Goal: Task Accomplishment & Management: Use online tool/utility

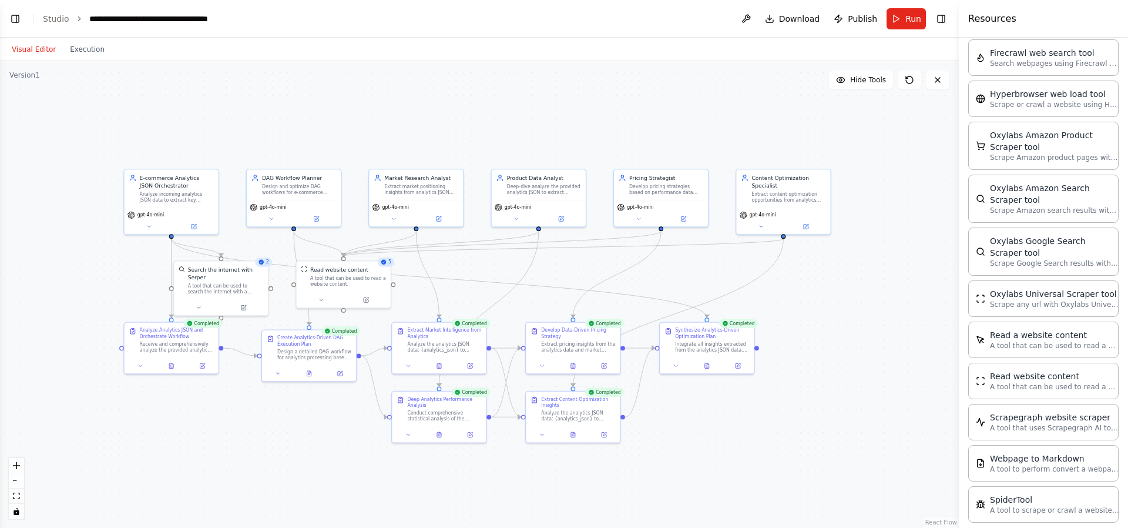
click at [33, 46] on button "Visual Editor" at bounding box center [34, 49] width 58 height 14
click at [17, 21] on button "Toggle Left Sidebar" at bounding box center [15, 19] width 16 height 16
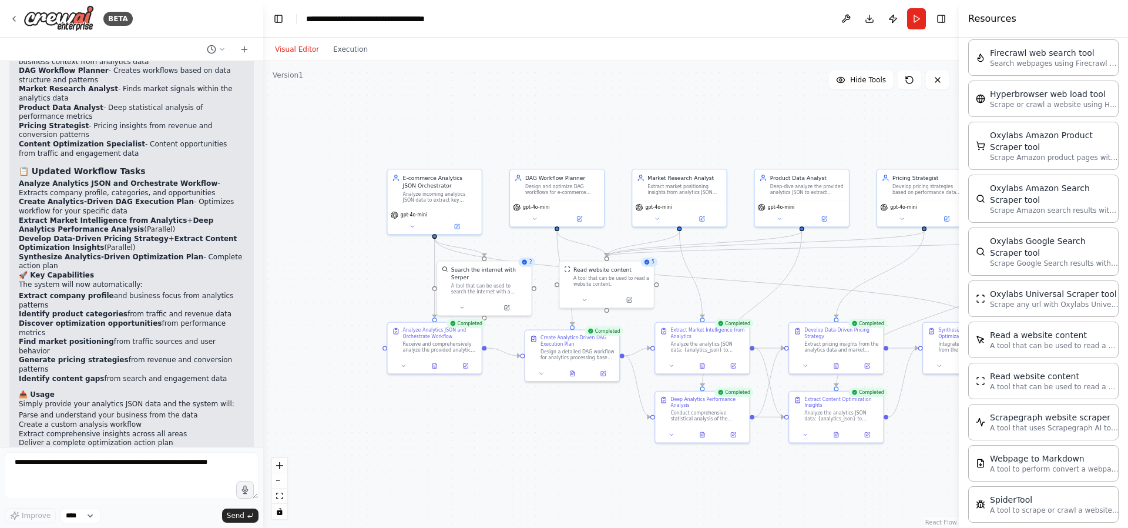
click at [348, 41] on div "Visual Editor Execution" at bounding box center [321, 50] width 107 height 24
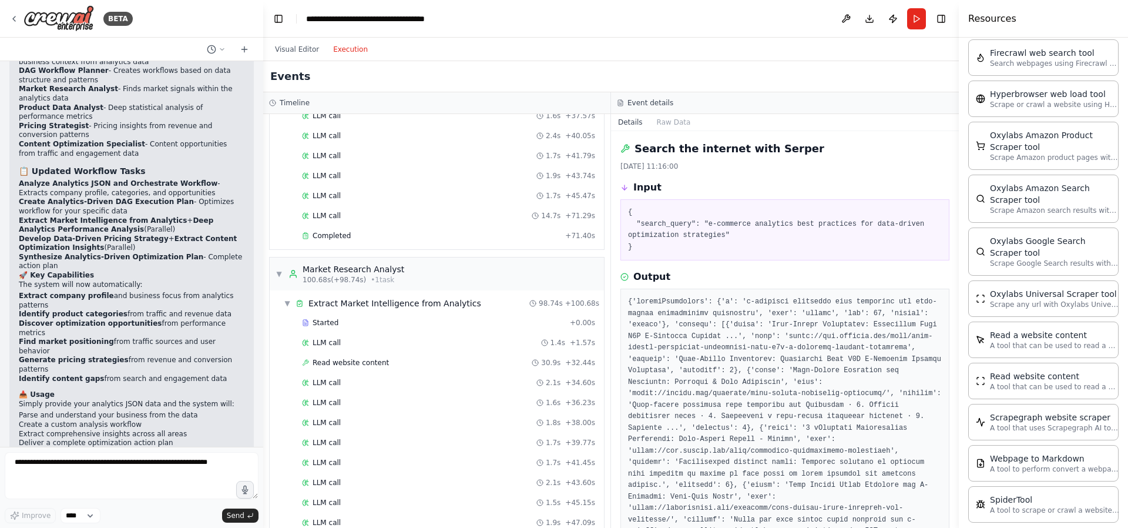
click at [350, 49] on button "Execution" at bounding box center [350, 49] width 49 height 14
click at [421, 242] on div "Completed + 71.40s" at bounding box center [448, 236] width 301 height 18
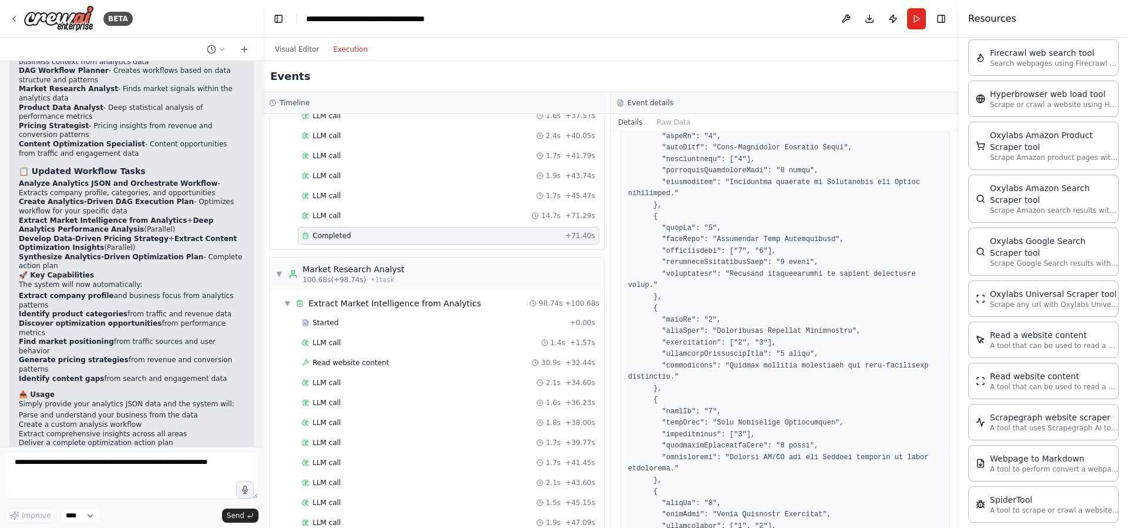
scroll to position [36, 0]
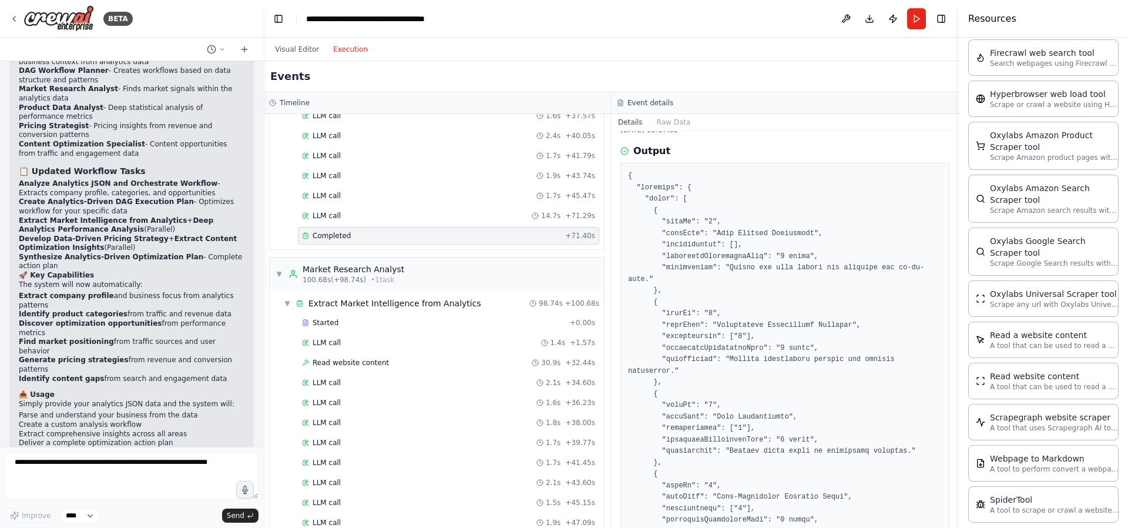
click at [632, 122] on button "Details" at bounding box center [630, 122] width 39 height 16
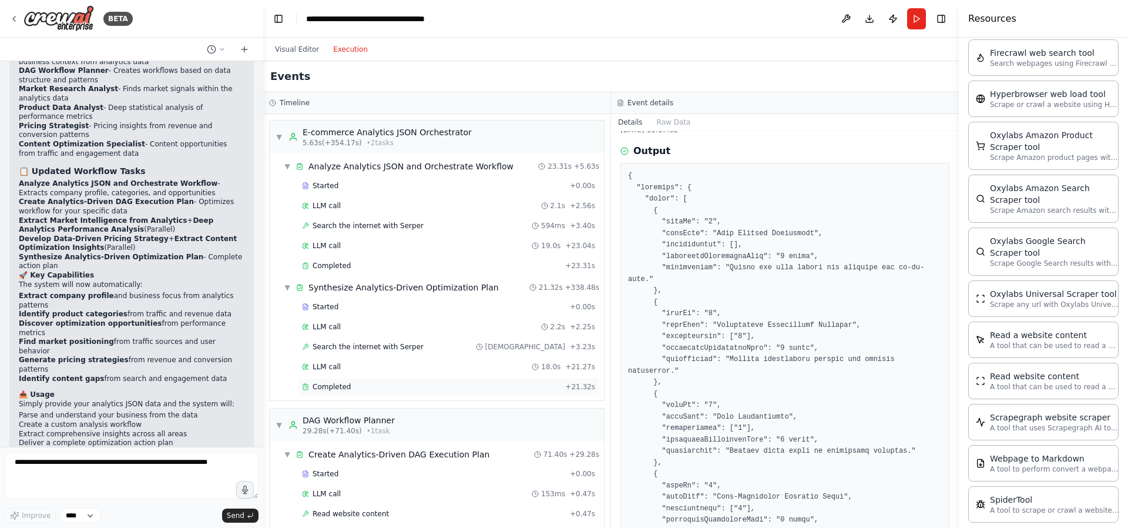
click at [369, 390] on div "Completed" at bounding box center [431, 386] width 259 height 9
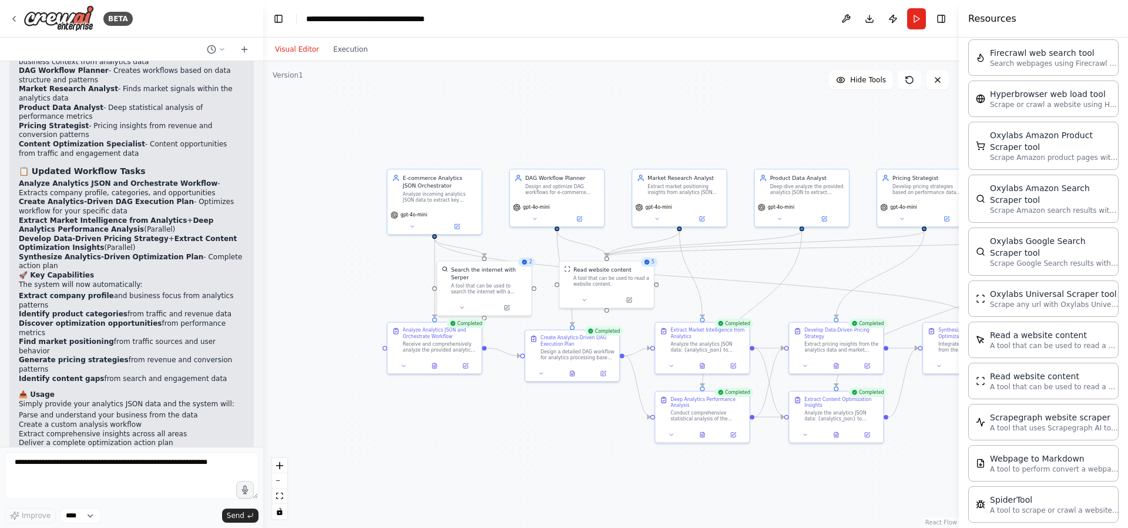
click at [298, 52] on button "Visual Editor" at bounding box center [297, 49] width 58 height 14
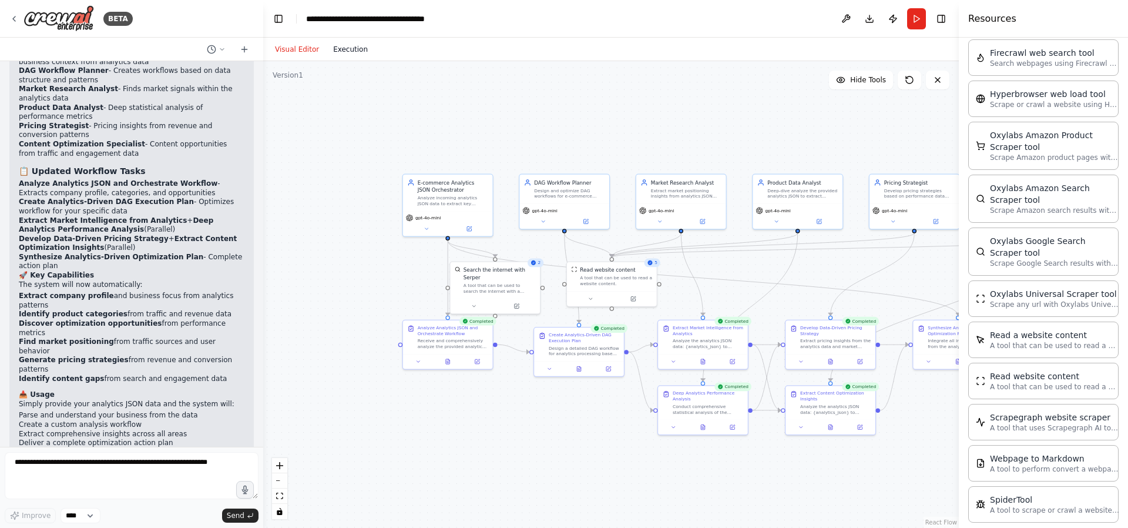
click at [360, 52] on button "Execution" at bounding box center [350, 49] width 49 height 14
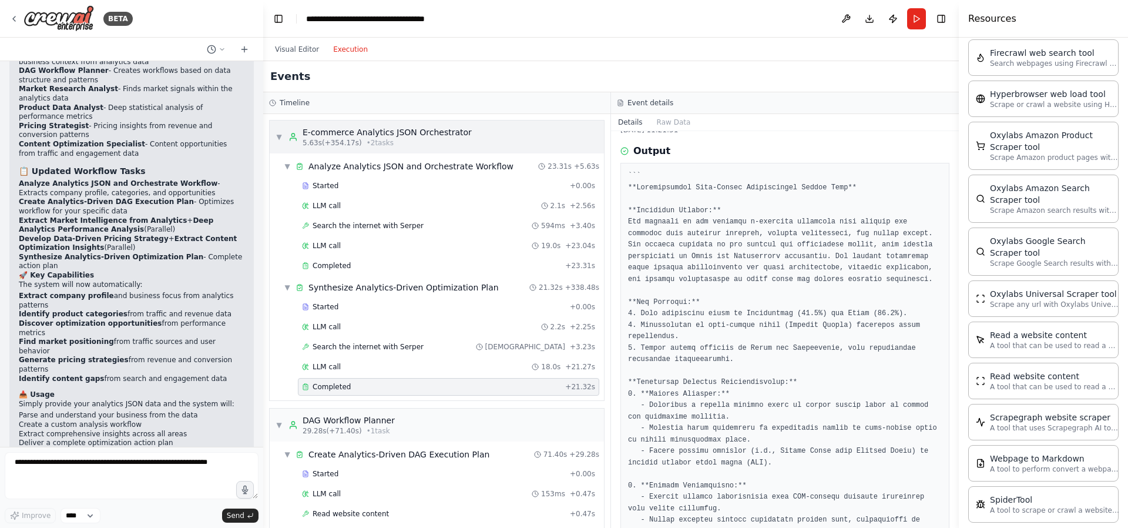
click at [276, 132] on span "▼" at bounding box center [279, 136] width 7 height 9
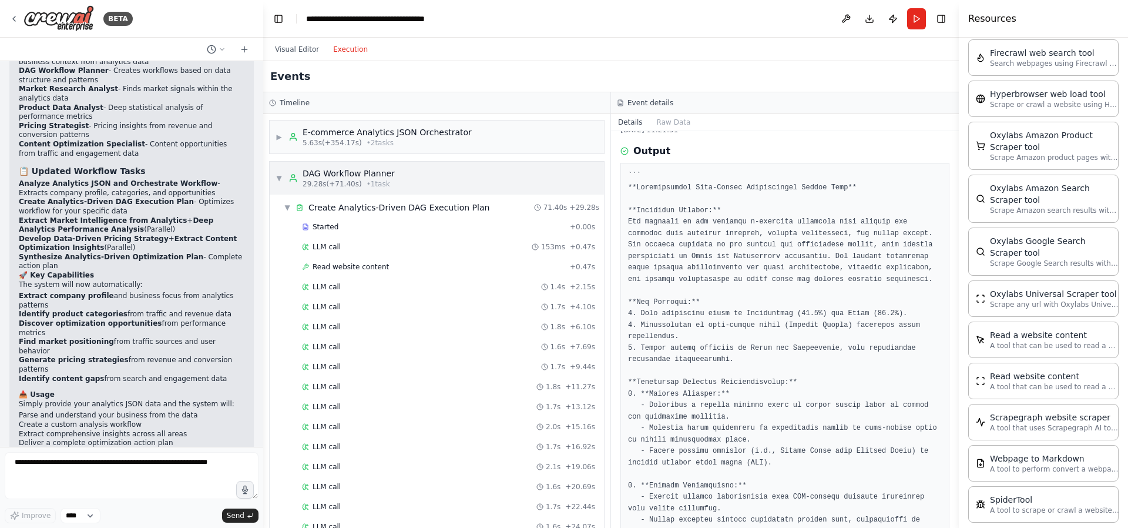
click at [283, 177] on div "▼ DAG Workflow Planner 29.28s (+71.40s) • 1 task" at bounding box center [335, 177] width 119 height 21
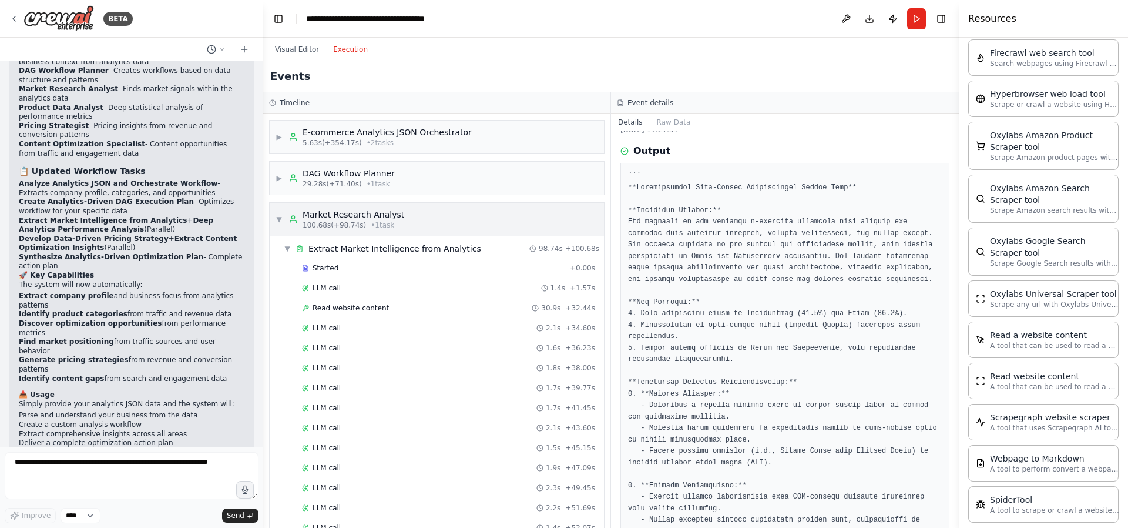
click at [282, 227] on div "▼ Market Research Analyst 100.68s (+98.74s) • 1 task" at bounding box center [340, 219] width 129 height 21
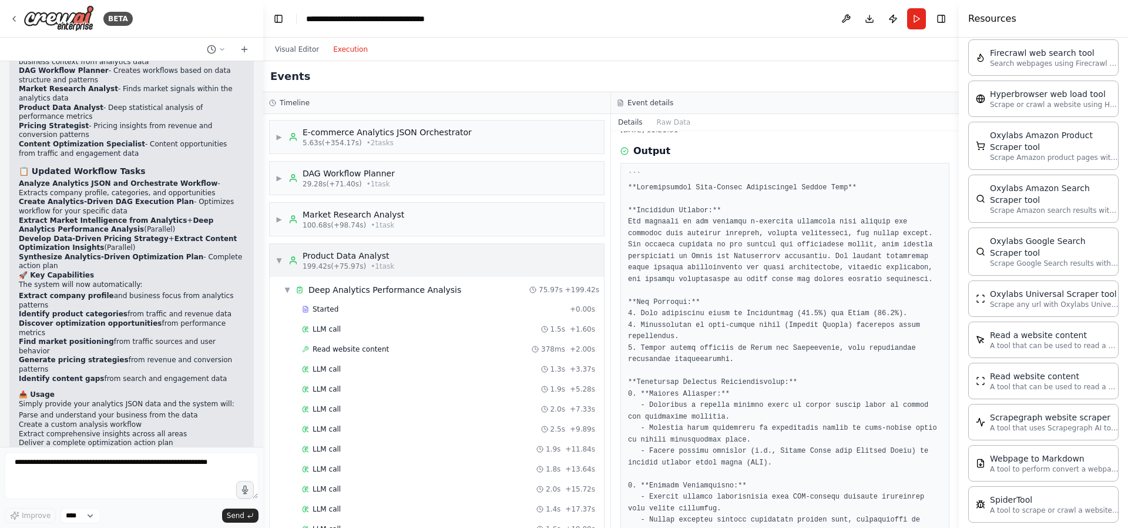
click at [280, 259] on span "▼" at bounding box center [279, 260] width 7 height 9
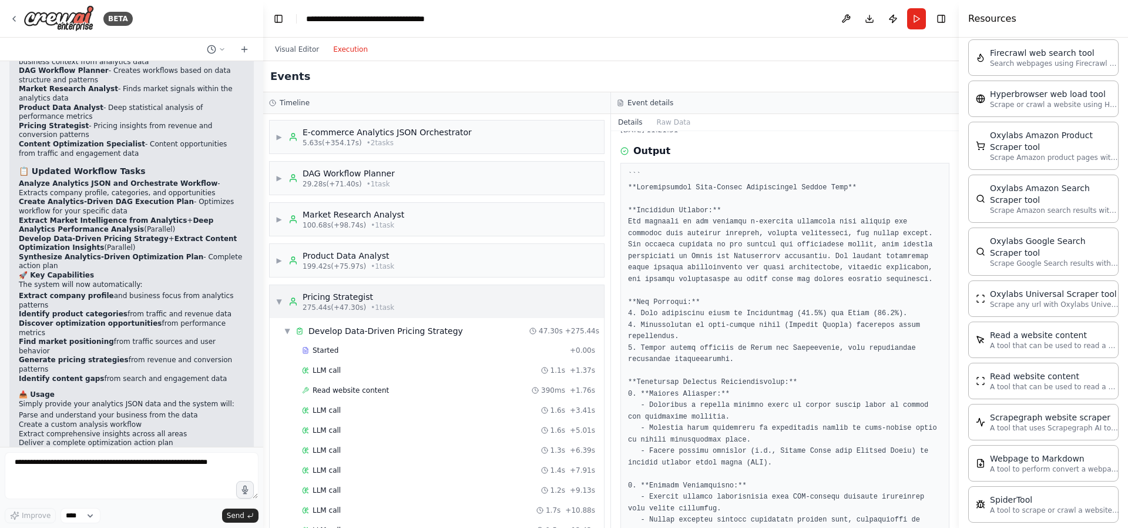
click at [284, 306] on div "▼ Pricing Strategist 275.44s (+47.30s) • 1 task" at bounding box center [335, 301] width 119 height 21
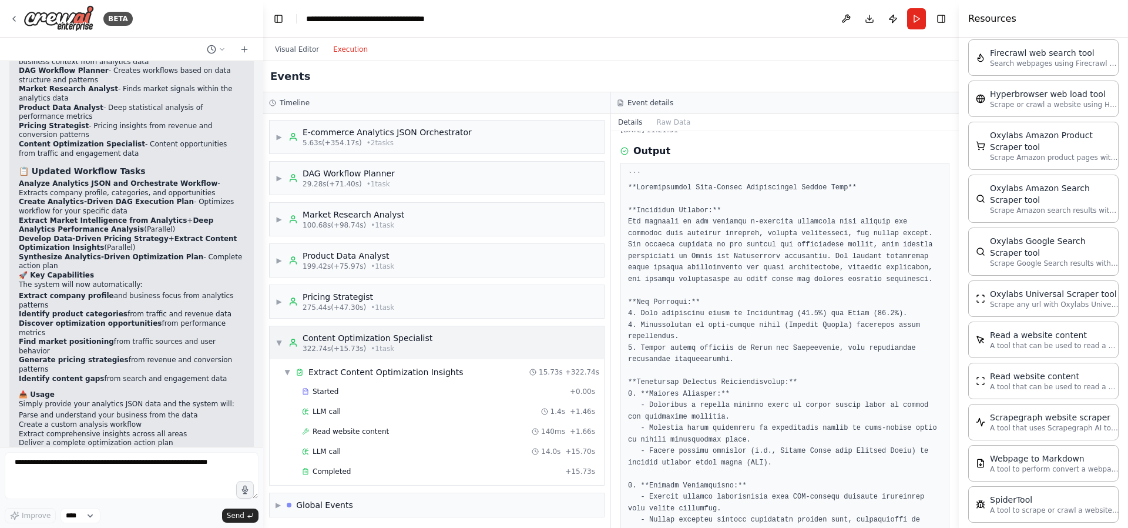
click at [283, 340] on div "▼ Content Optimization Specialist 322.74s (+15.73s) • 1 task" at bounding box center [354, 342] width 157 height 21
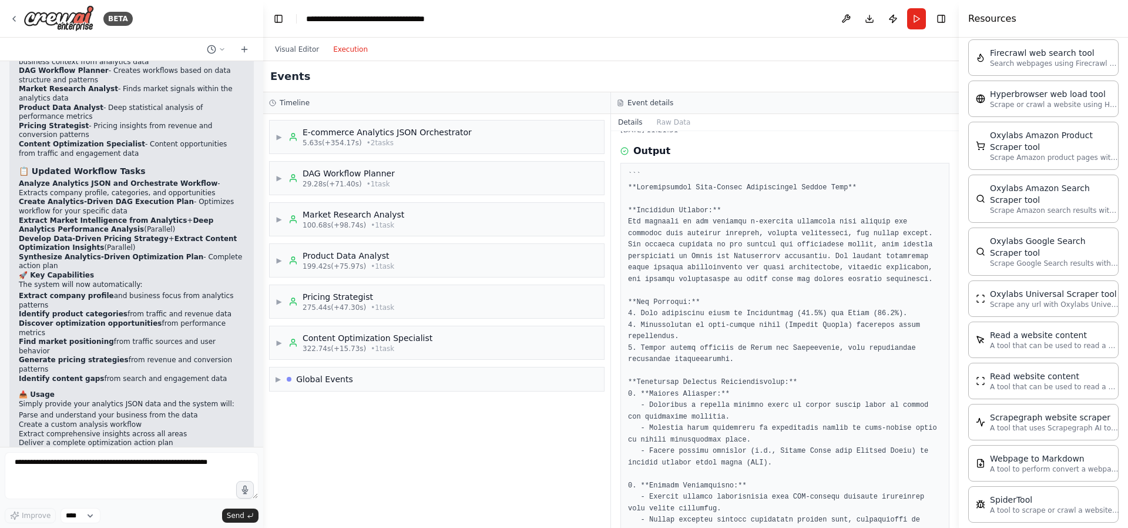
click at [309, 457] on div "▶ E-commerce Analytics JSON Orchestrator 5.63s (+354.17s) • 2 task s ▶ DAG Work…" at bounding box center [436, 321] width 347 height 414
